Goal: Find specific page/section: Find specific page/section

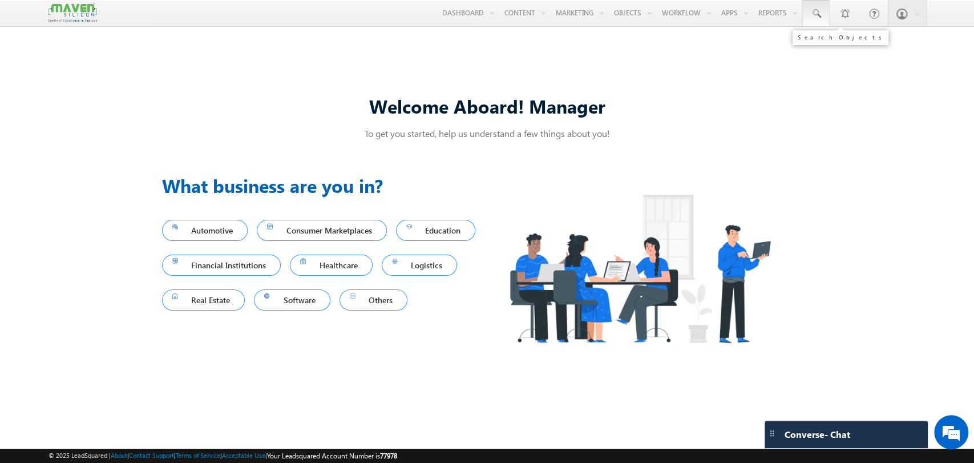
click at [822, 14] on link at bounding box center [815, 13] width 27 height 26
click at [822, 48] on input "text" at bounding box center [885, 45] width 155 height 14
type input "8790458628"
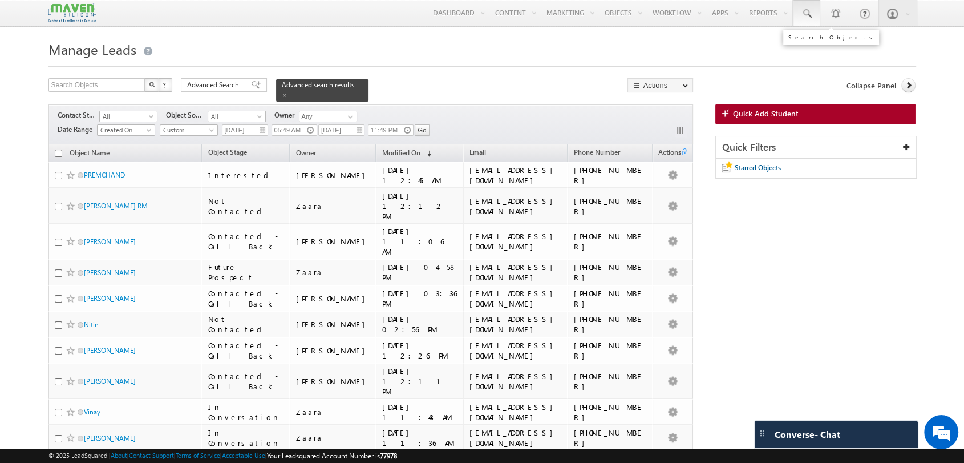
click at [809, 15] on span at bounding box center [806, 13] width 11 height 11
click at [847, 48] on input "text" at bounding box center [875, 45] width 155 height 14
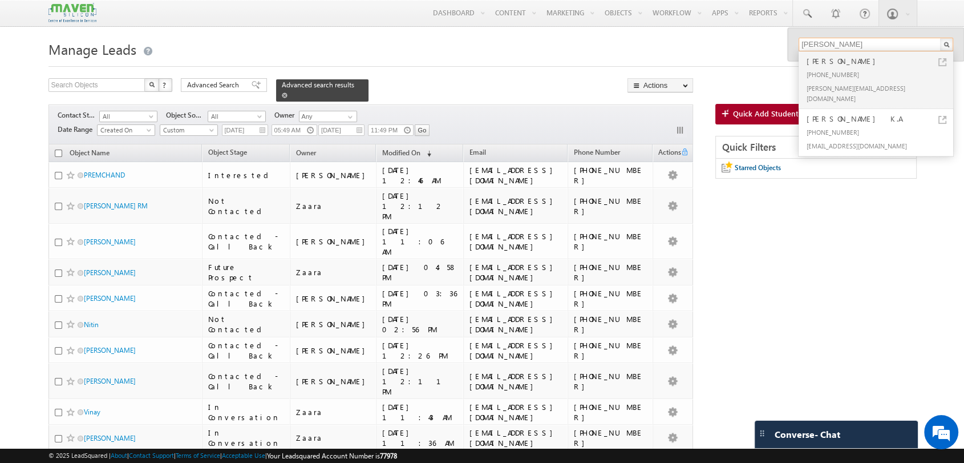
type input "[PERSON_NAME]"
click at [287, 92] on span at bounding box center [285, 95] width 6 height 6
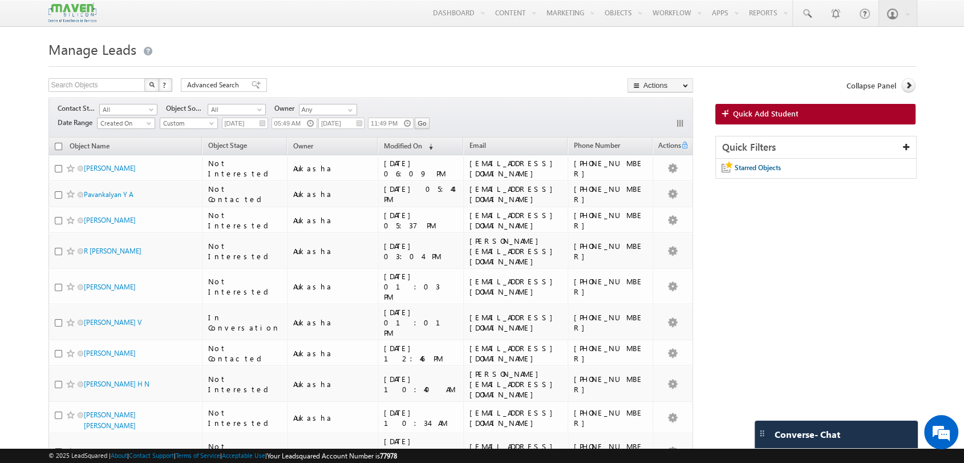
click at [68, 5] on img at bounding box center [72, 13] width 48 height 20
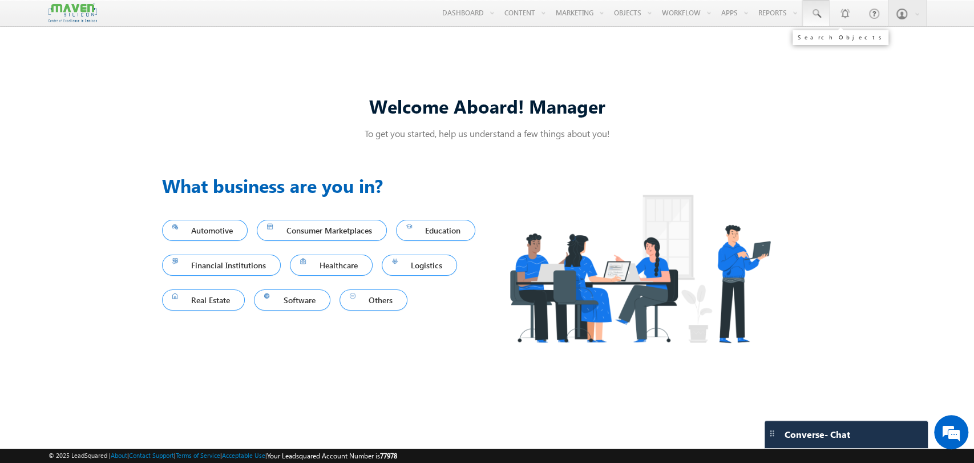
click at [826, 19] on link at bounding box center [815, 13] width 27 height 26
click at [840, 42] on input "text" at bounding box center [885, 45] width 155 height 14
type input "8790458628"
